Goal: Find specific page/section: Find specific page/section

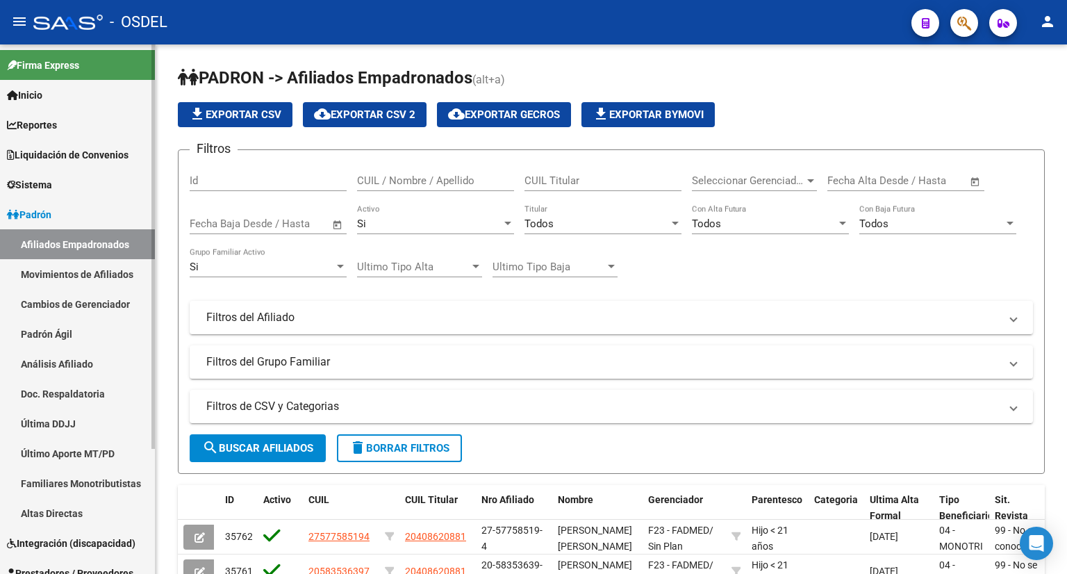
click at [60, 154] on span "Liquidación de Convenios" at bounding box center [68, 154] width 122 height 15
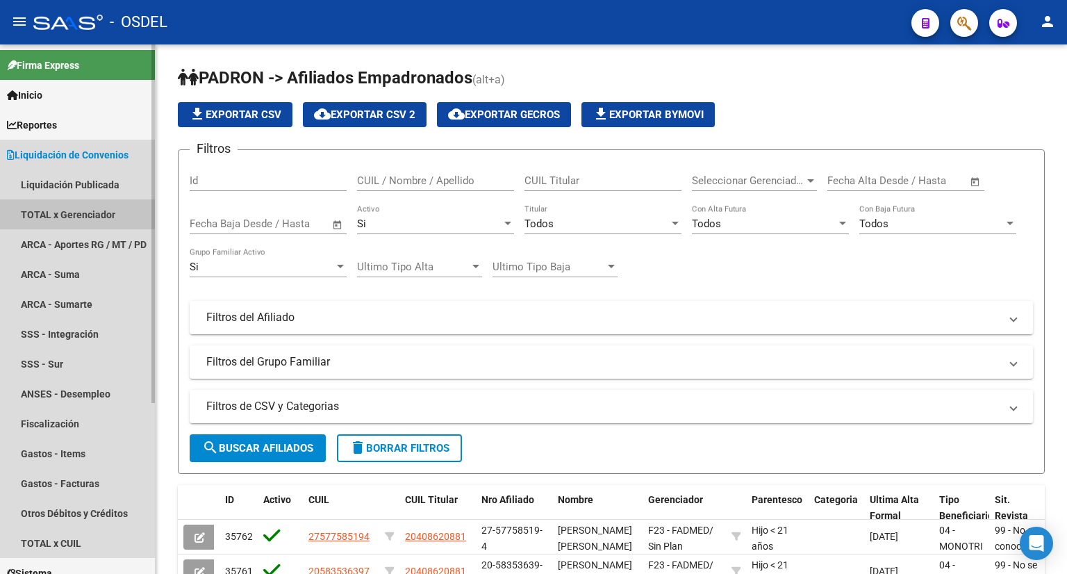
click at [72, 210] on link "TOTAL x Gerenciador" at bounding box center [77, 214] width 155 height 30
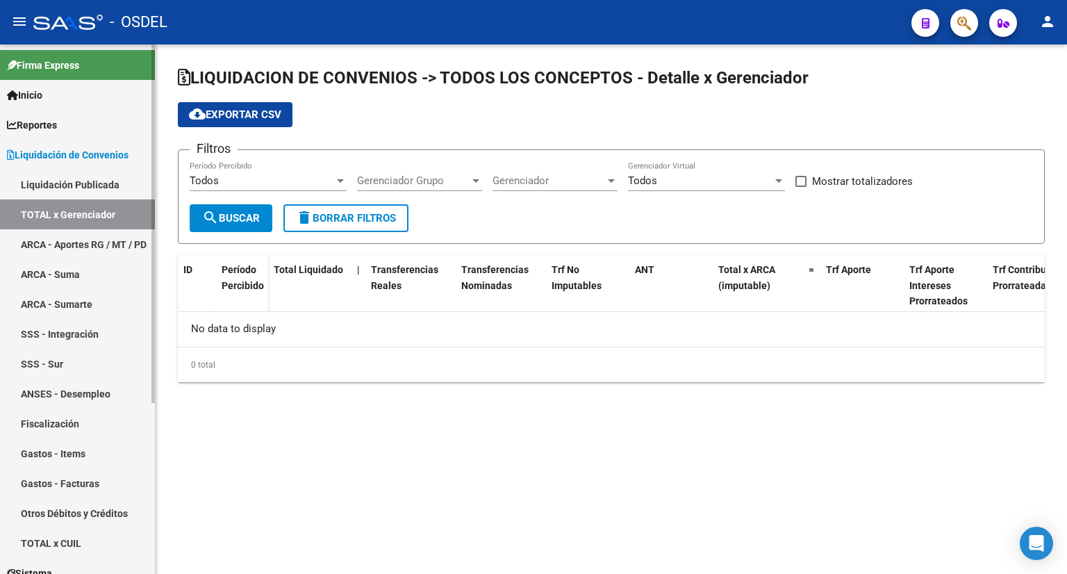
checkbox input "true"
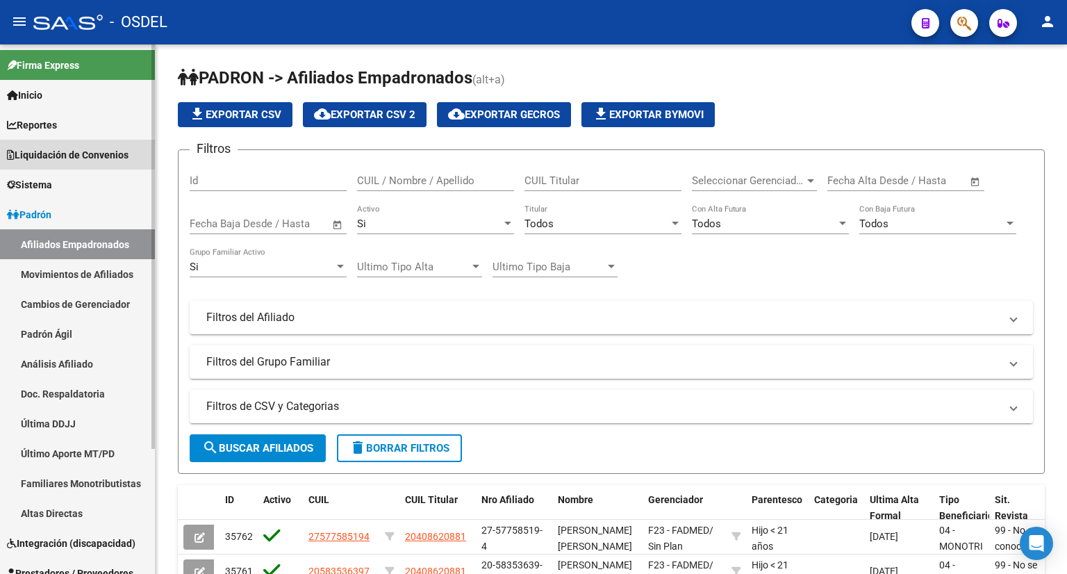
click at [117, 154] on span "Liquidación de Convenios" at bounding box center [68, 154] width 122 height 15
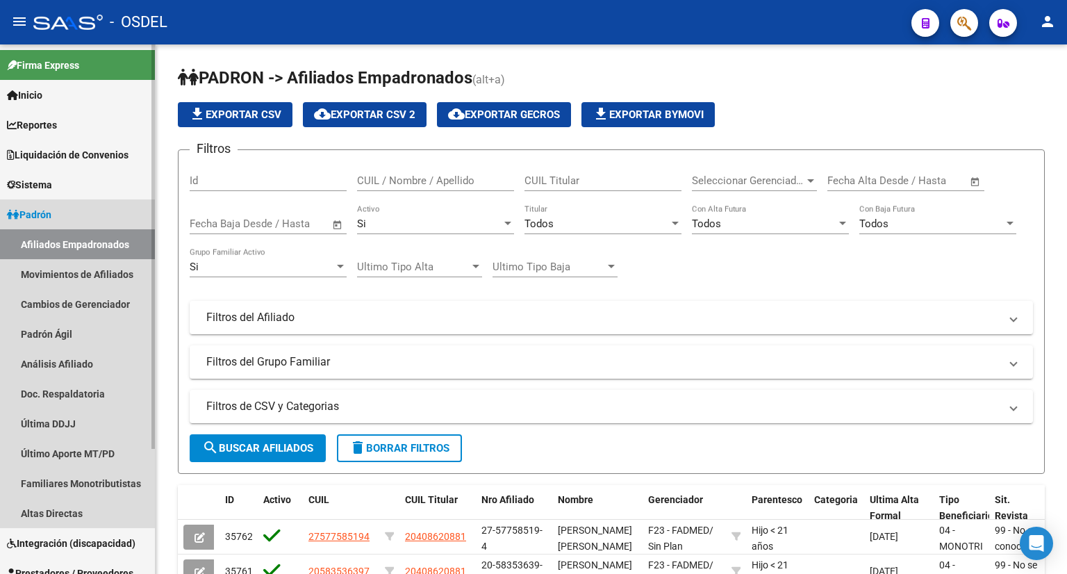
click at [96, 215] on link "Padrón" at bounding box center [77, 214] width 155 height 30
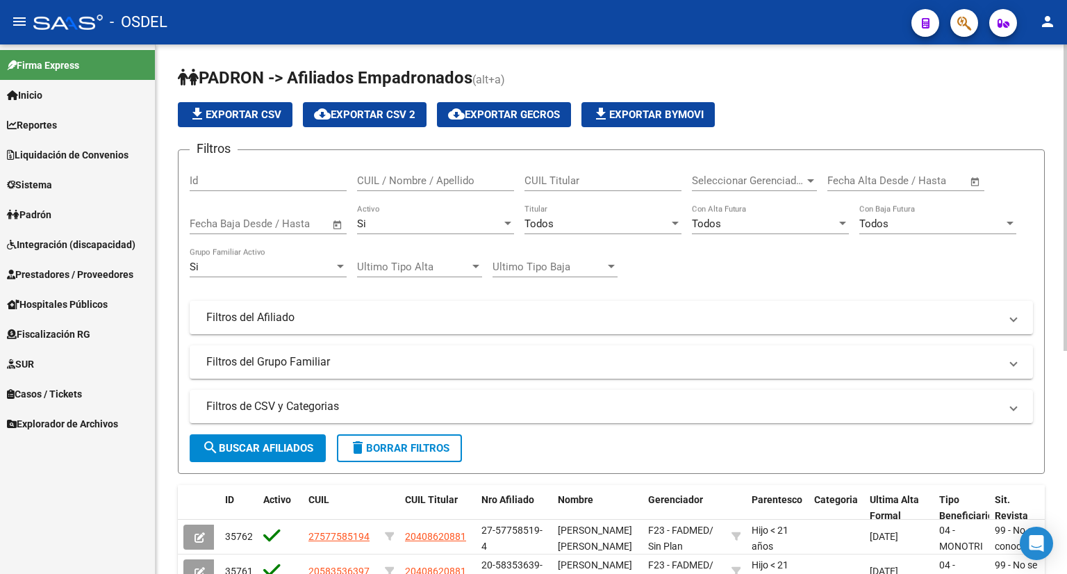
click at [381, 183] on input "CUIL / Nombre / Apellido" at bounding box center [435, 180] width 157 height 13
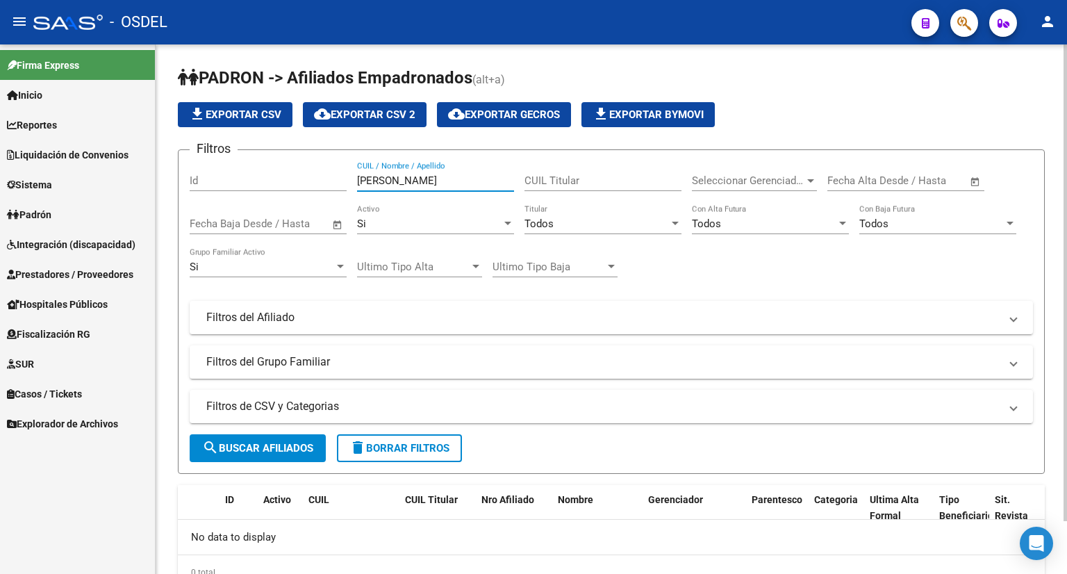
scroll to position [58, 0]
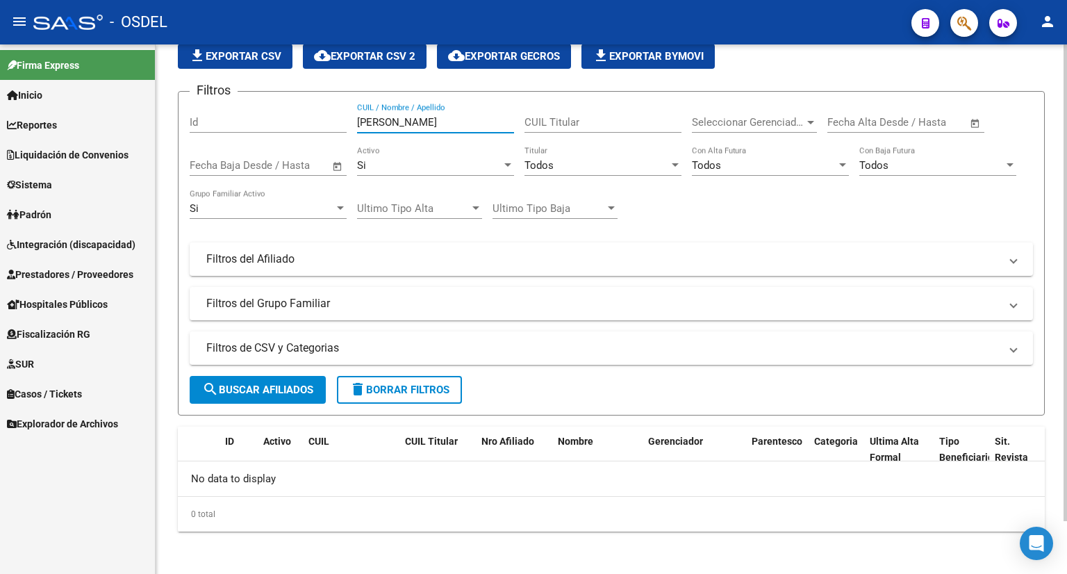
type input "franzon"
